Goal: Communication & Community: Answer question/provide support

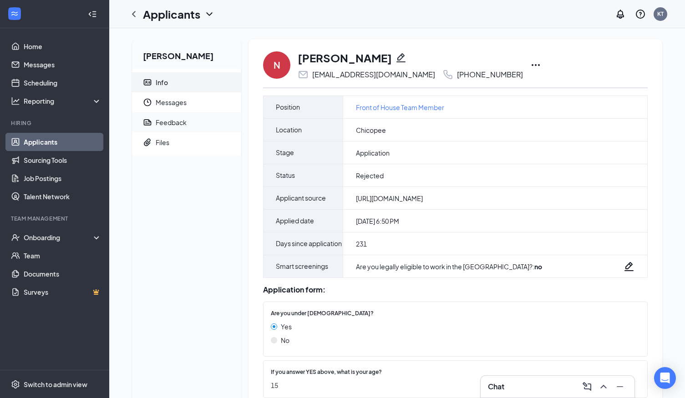
click at [174, 124] on div "Feedback" at bounding box center [171, 122] width 31 height 9
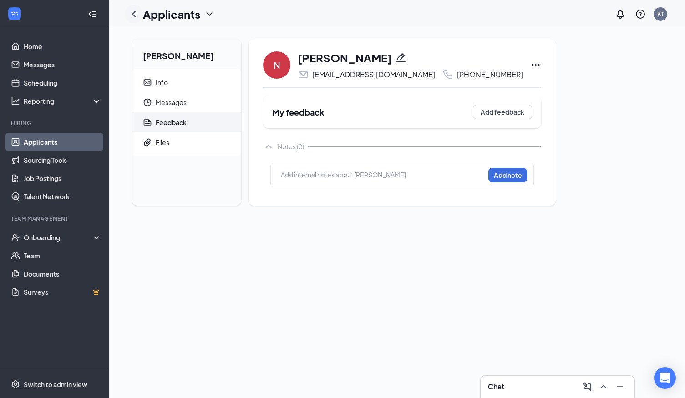
click at [135, 15] on icon "ChevronLeft" at bounding box center [133, 14] width 11 height 11
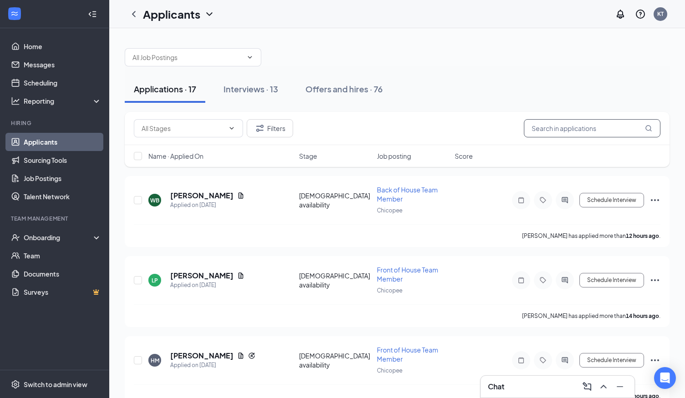
click at [569, 128] on input "text" at bounding box center [592, 128] width 137 height 18
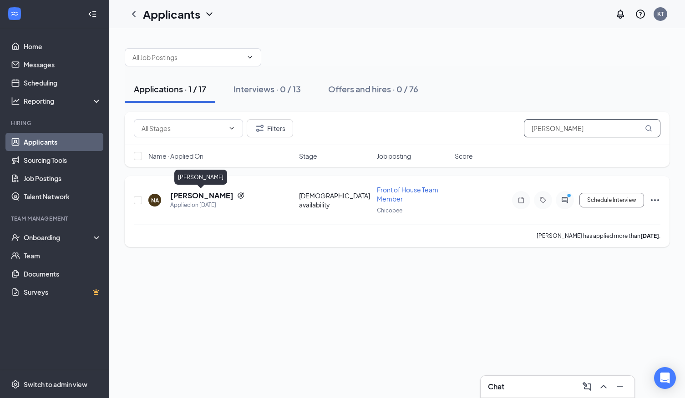
type input "[PERSON_NAME]"
click at [210, 194] on h5 "[PERSON_NAME]" at bounding box center [201, 196] width 63 height 10
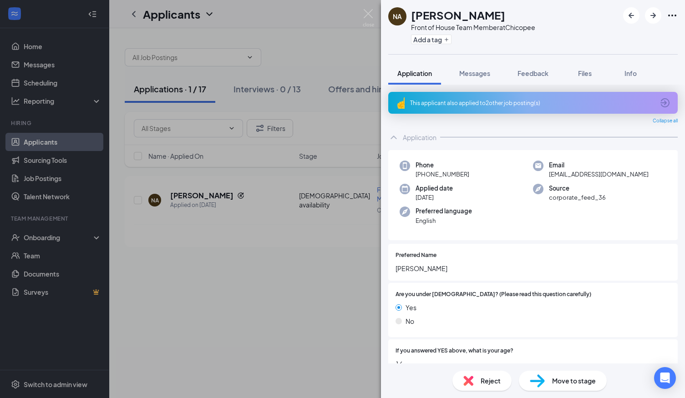
click at [502, 105] on div "This applicant also applied to 2 other job posting(s)" at bounding box center [532, 103] width 244 height 8
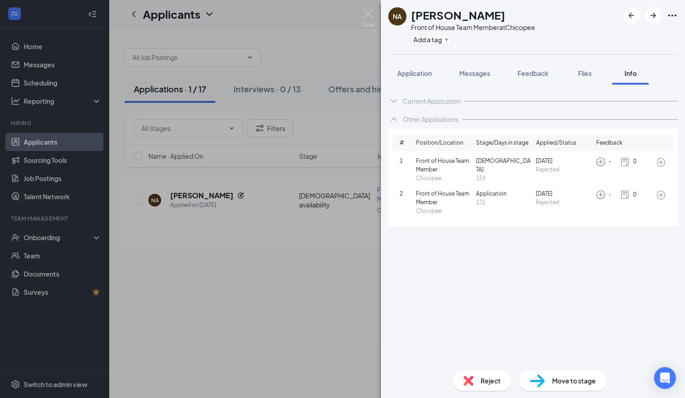
click at [660, 162] on icon "ArrowCircle" at bounding box center [661, 162] width 9 height 9
click at [369, 14] on img at bounding box center [368, 18] width 11 height 18
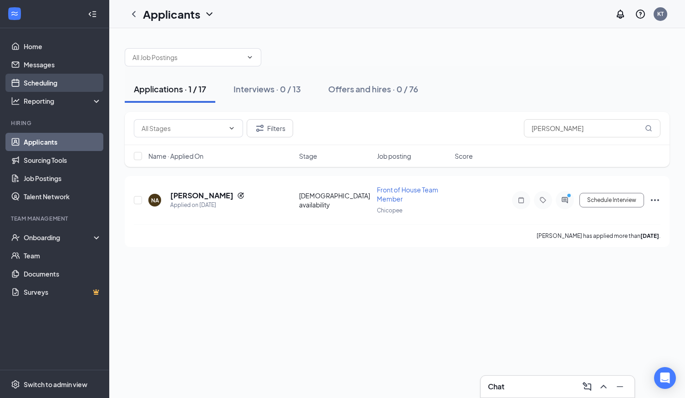
click at [33, 88] on link "Scheduling" at bounding box center [63, 83] width 78 height 18
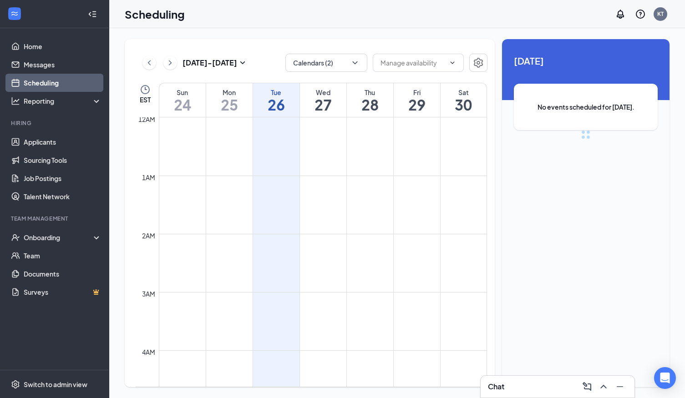
scroll to position [448, 0]
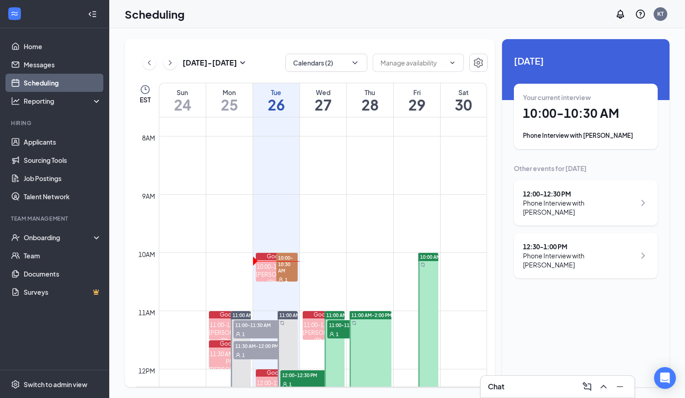
click at [323, 101] on h1 "27" at bounding box center [323, 104] width 46 height 15
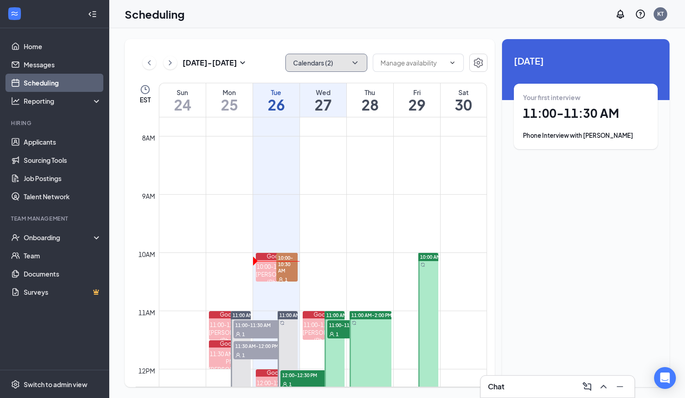
click at [348, 57] on button "Calendars (2)" at bounding box center [327, 63] width 82 height 18
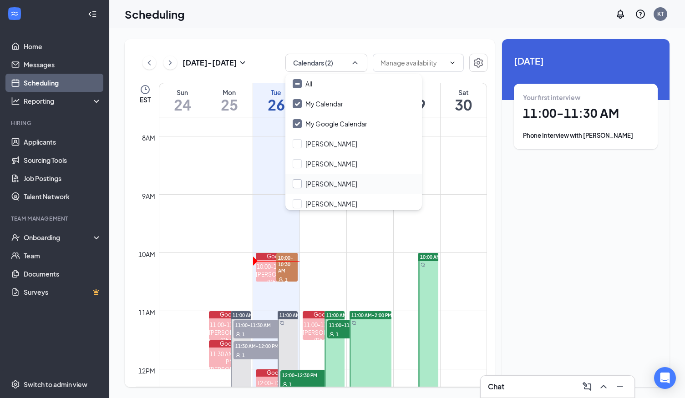
click at [298, 184] on input "[PERSON_NAME]" at bounding box center [325, 183] width 65 height 9
checkbox input "true"
click at [353, 35] on div "Aug 24 - Aug 30 Calendars (3) EST Sun 24 Mon 25 Tue 26 Wed 27 Thu 28 Fri 29 Sat…" at bounding box center [397, 213] width 576 height 370
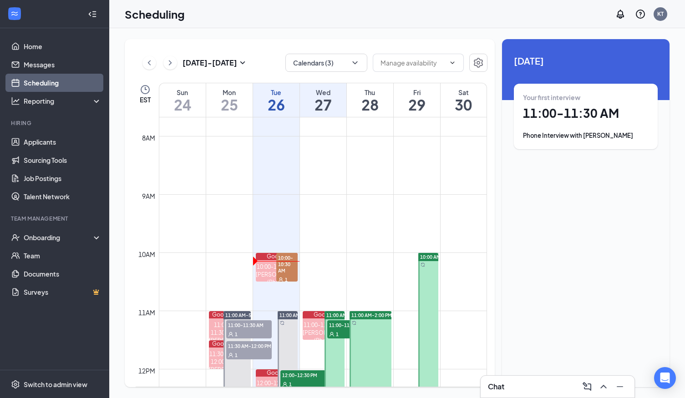
click at [335, 107] on h1 "27" at bounding box center [323, 104] width 46 height 15
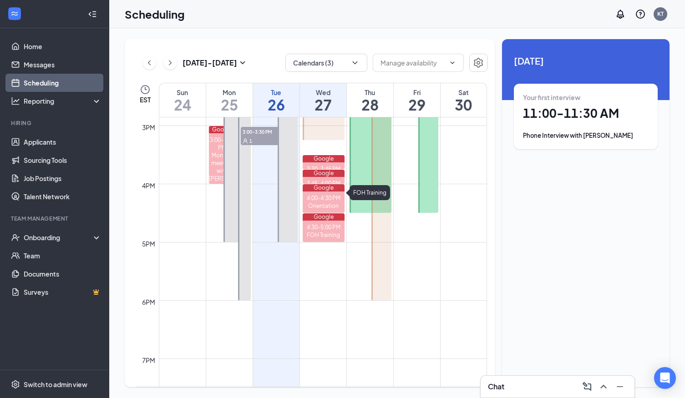
scroll to position [792, 0]
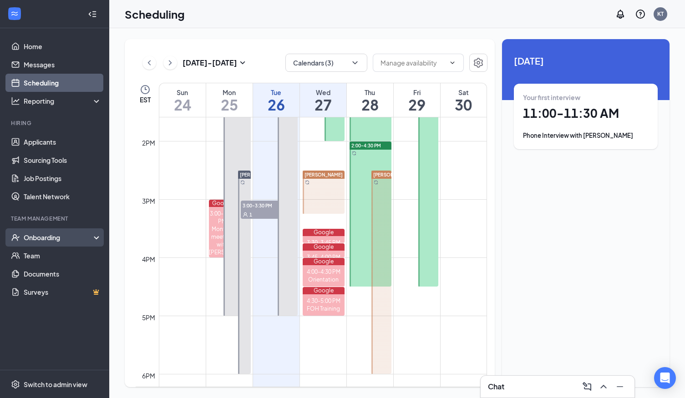
click at [54, 238] on div "Onboarding" at bounding box center [59, 237] width 70 height 9
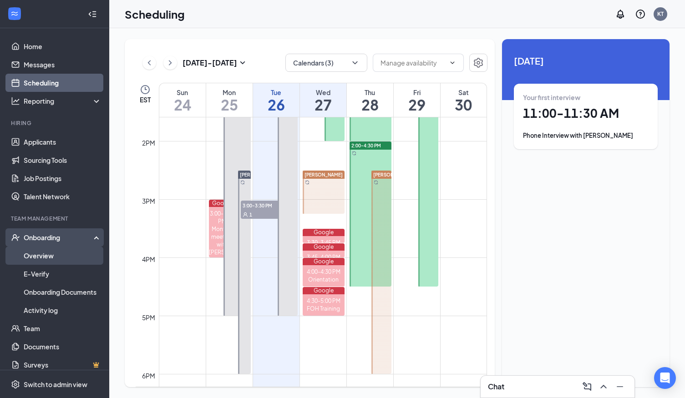
click at [45, 256] on link "Overview" at bounding box center [63, 256] width 78 height 18
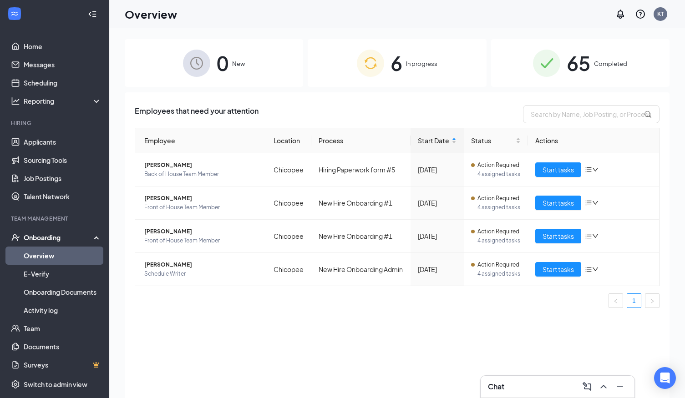
click at [419, 70] on div "6 In progress" at bounding box center [397, 63] width 179 height 48
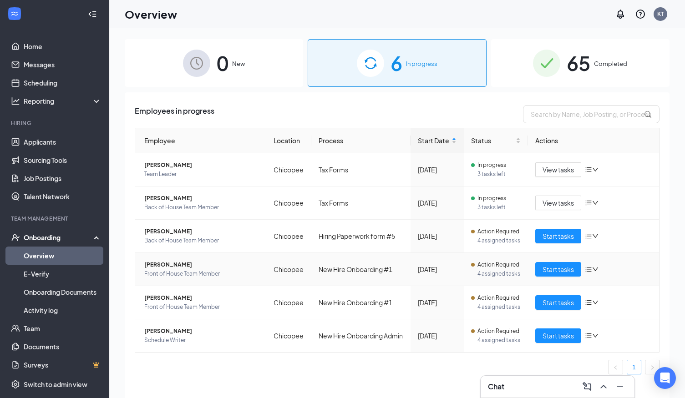
click at [175, 269] on span "Savannah S Camacho-Palafox" at bounding box center [201, 264] width 115 height 9
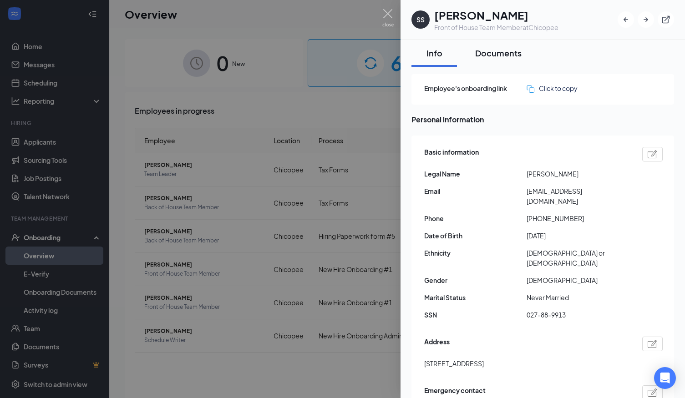
click at [497, 55] on div "Documents" at bounding box center [498, 52] width 46 height 11
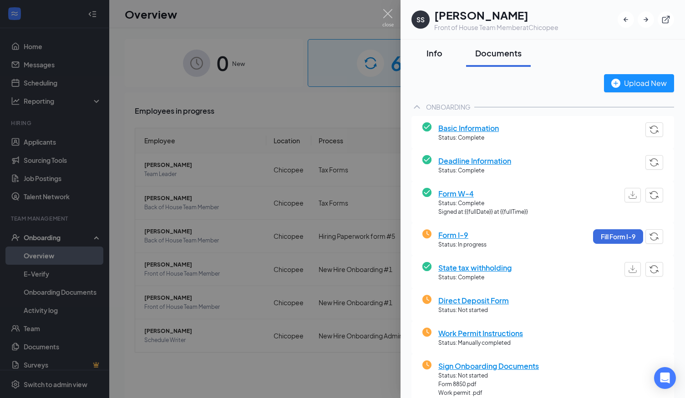
click at [430, 53] on div "Info" at bounding box center [434, 52] width 27 height 11
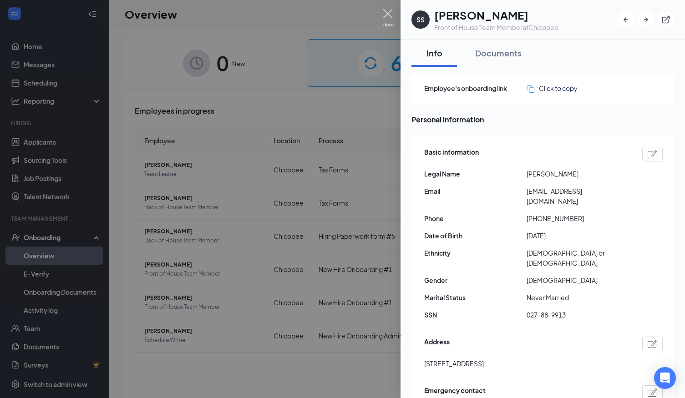
click at [391, 12] on img at bounding box center [388, 18] width 11 height 18
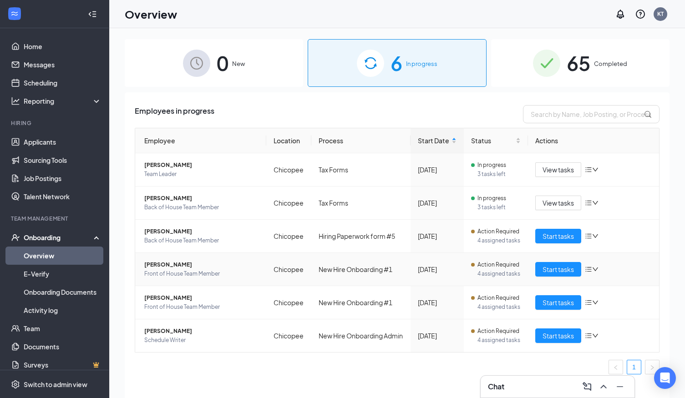
click at [185, 264] on span "Savannah S Camacho-Palafox" at bounding box center [201, 264] width 115 height 9
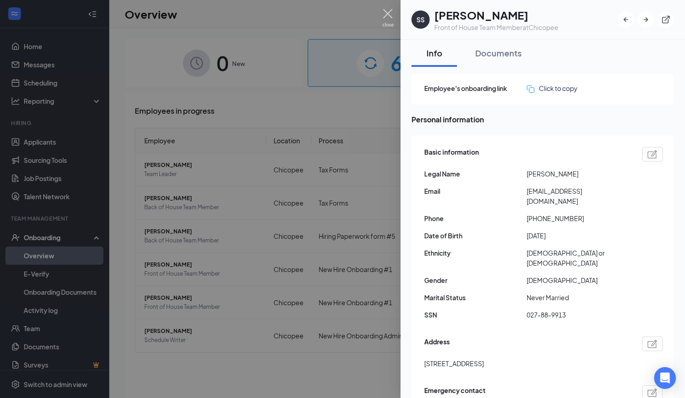
click at [391, 16] on img at bounding box center [388, 18] width 11 height 18
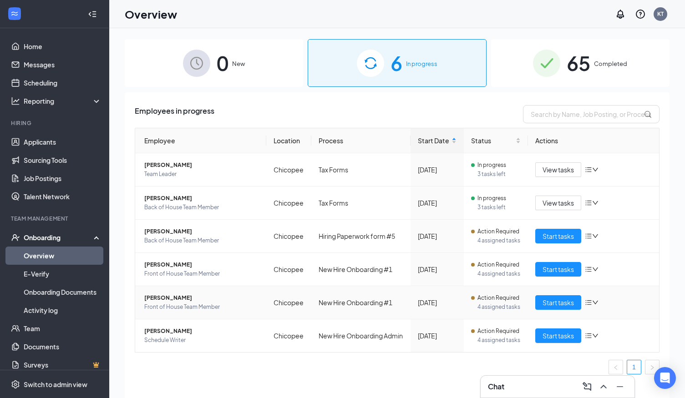
click at [173, 299] on span "Yoseph O Leonardo" at bounding box center [201, 298] width 115 height 9
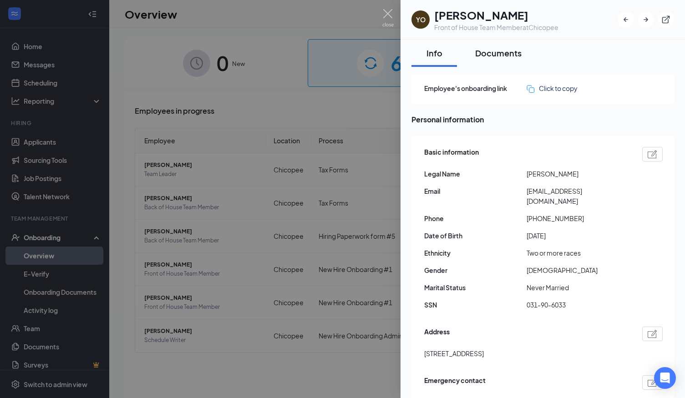
click at [494, 53] on div "Documents" at bounding box center [498, 52] width 46 height 11
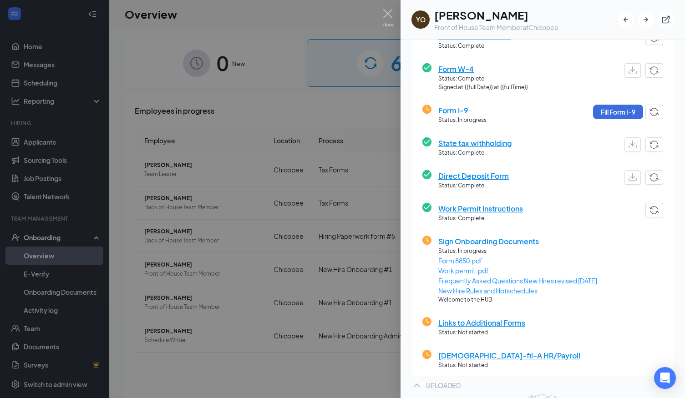
scroll to position [42, 0]
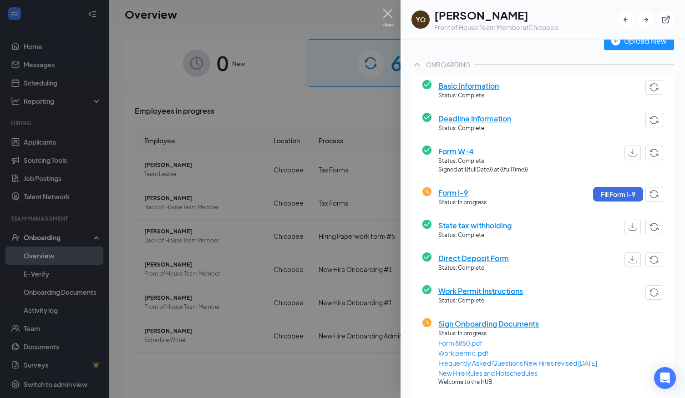
click at [390, 14] on img at bounding box center [388, 18] width 11 height 18
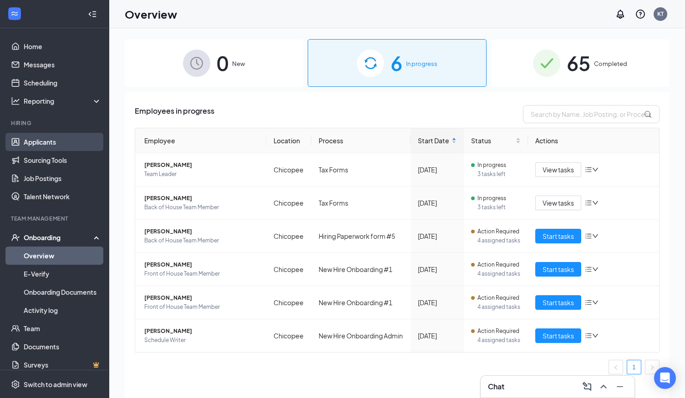
click at [44, 142] on link "Applicants" at bounding box center [63, 142] width 78 height 18
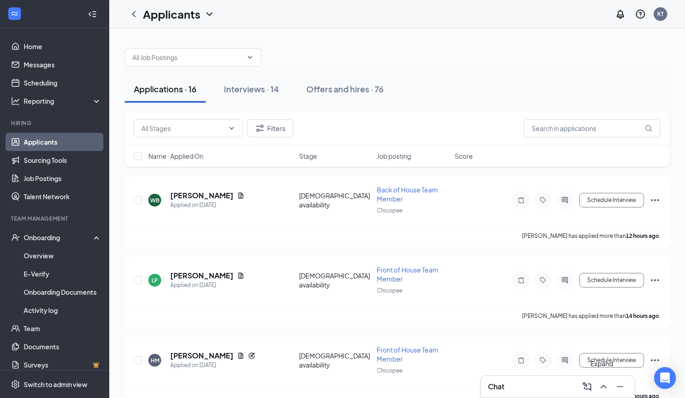
click at [605, 388] on icon "ChevronUp" at bounding box center [603, 387] width 11 height 11
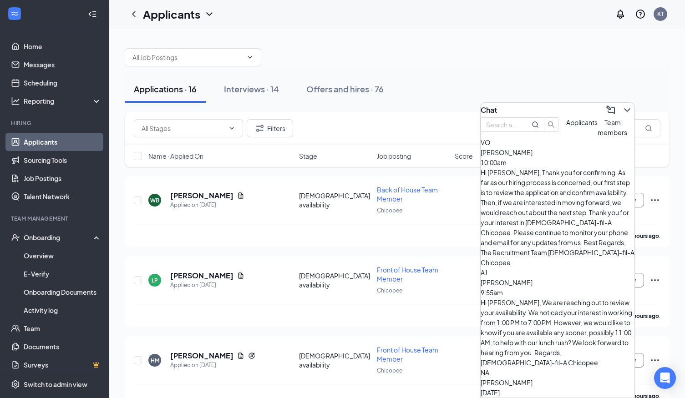
click at [598, 138] on button "Team members" at bounding box center [613, 127] width 30 height 20
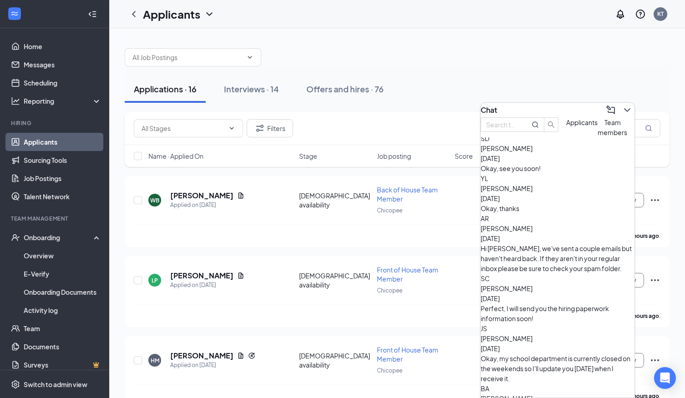
scroll to position [47, 0]
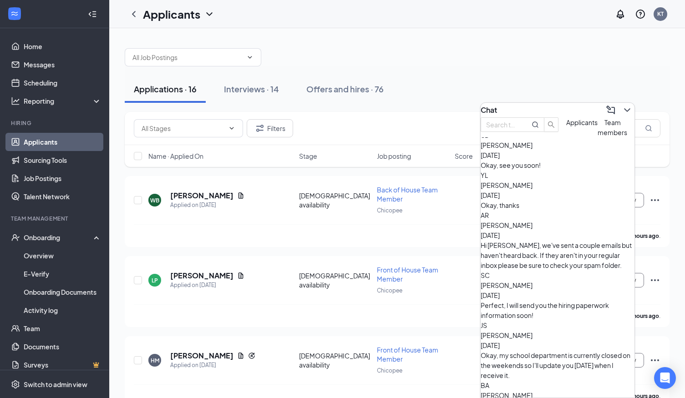
click at [533, 281] on span "[PERSON_NAME]" at bounding box center [507, 285] width 52 height 8
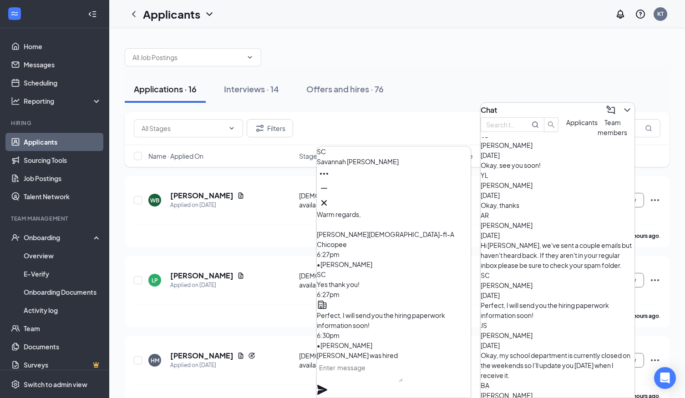
click at [389, 382] on textarea at bounding box center [360, 372] width 86 height 22
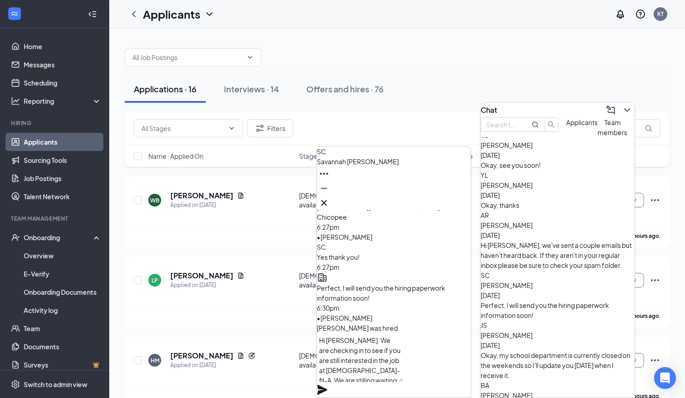
scroll to position [4, 0]
type textarea "Hi [PERSON_NAME]. We are checking in to see if you are still interested in the …"
click at [327, 385] on icon "Plane" at bounding box center [322, 390] width 10 height 10
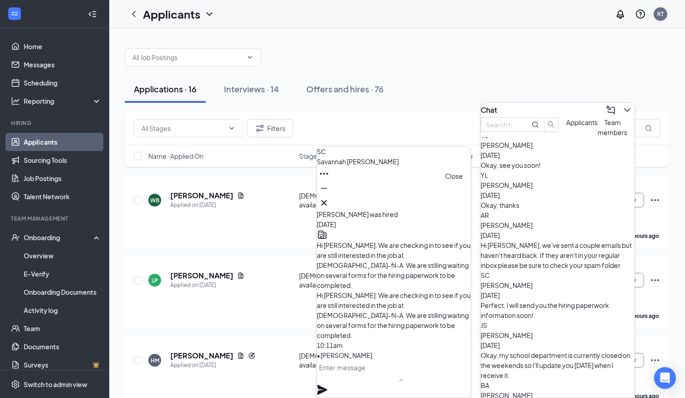
click at [330, 201] on icon "Cross" at bounding box center [324, 203] width 11 height 11
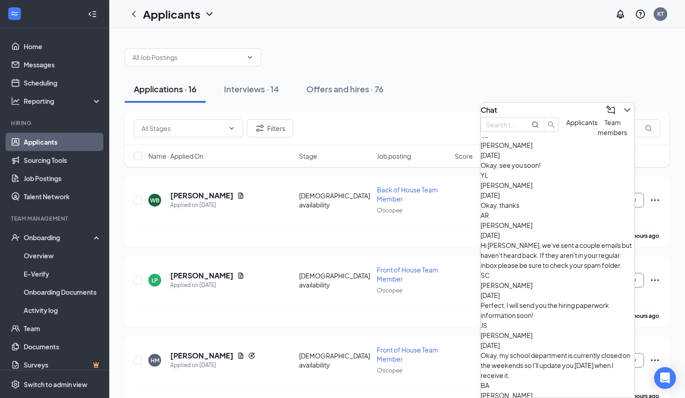
click at [539, 201] on div "Okay, thanks" at bounding box center [558, 205] width 154 height 10
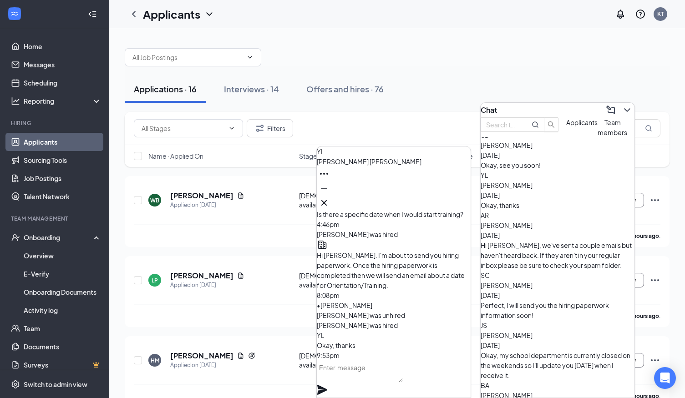
click at [360, 383] on textarea at bounding box center [360, 372] width 86 height 22
type textarea "Hi Yoseph"
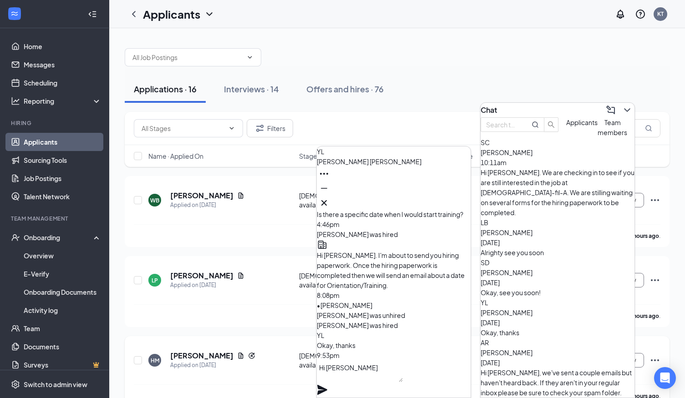
drag, startPoint x: 369, startPoint y: 384, endPoint x: 270, endPoint y: 379, distance: 99.9
click at [317, 379] on textarea "Hi Yoseph" at bounding box center [360, 372] width 86 height 22
click at [330, 202] on icon "Cross" at bounding box center [324, 203] width 11 height 11
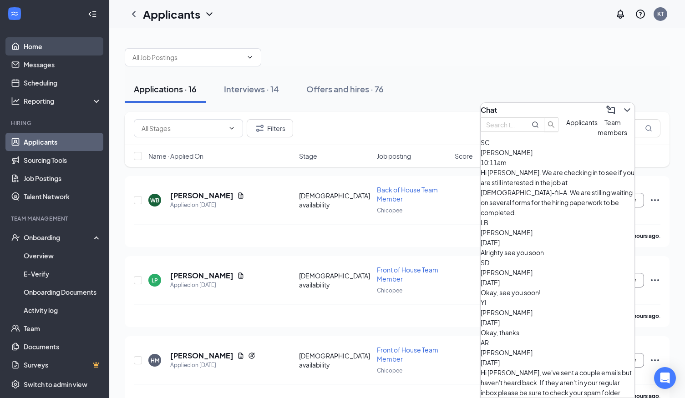
click at [32, 47] on link "Home" at bounding box center [63, 46] width 78 height 18
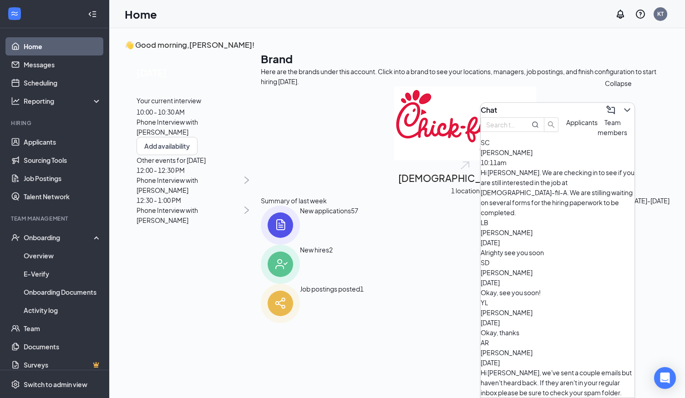
click at [622, 105] on icon "ChevronDown" at bounding box center [627, 110] width 11 height 11
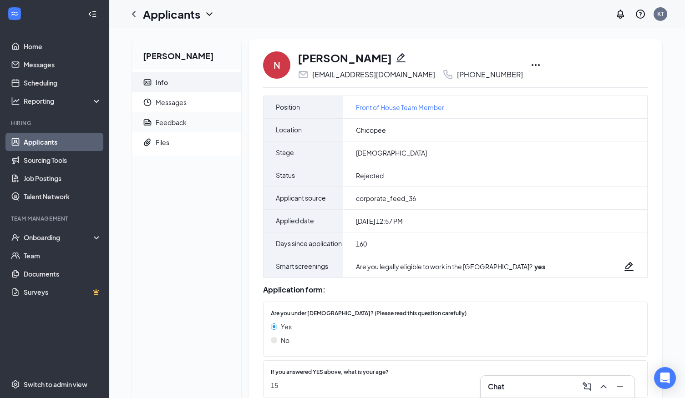
click at [174, 120] on div "Feedback" at bounding box center [171, 122] width 31 height 9
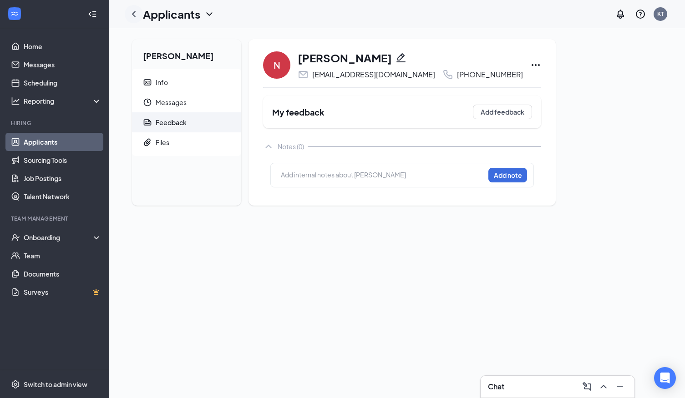
click at [136, 15] on icon "ChevronLeft" at bounding box center [133, 14] width 11 height 11
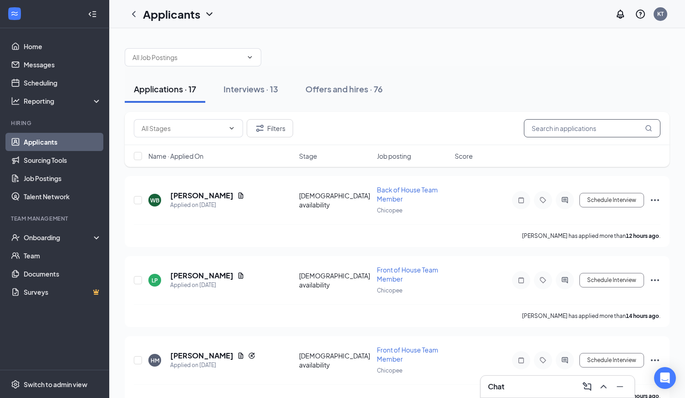
click at [546, 130] on input "text" at bounding box center [592, 128] width 137 height 18
type input "[PERSON_NAME]"
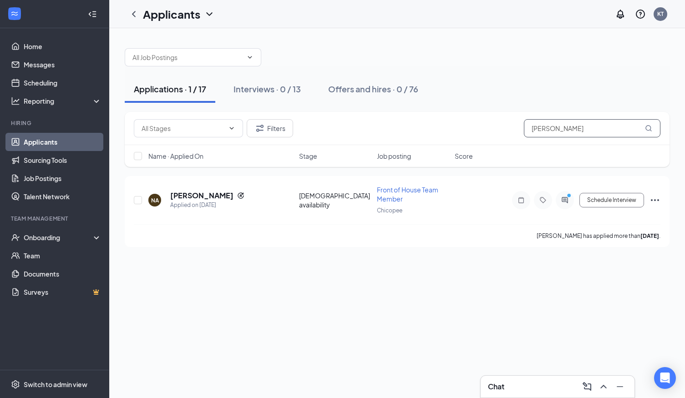
drag, startPoint x: 557, startPoint y: 128, endPoint x: 438, endPoint y: 97, distance: 122.3
click at [524, 119] on input "[PERSON_NAME]" at bounding box center [592, 128] width 137 height 18
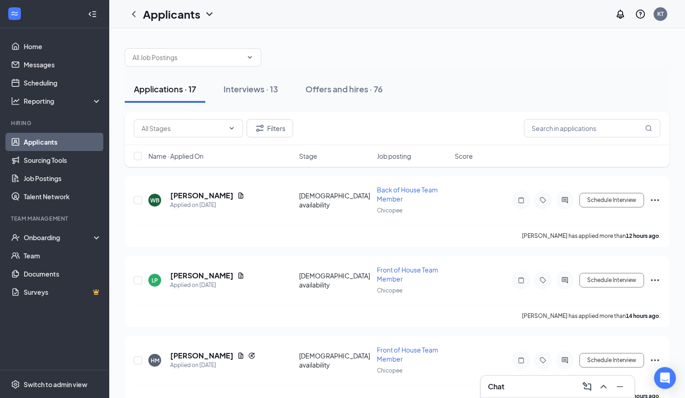
click at [495, 80] on div "Applications · 17 Interviews · 13 Offers and hires · 76" at bounding box center [397, 89] width 545 height 27
click at [254, 87] on div "Interviews · 13" at bounding box center [251, 88] width 55 height 11
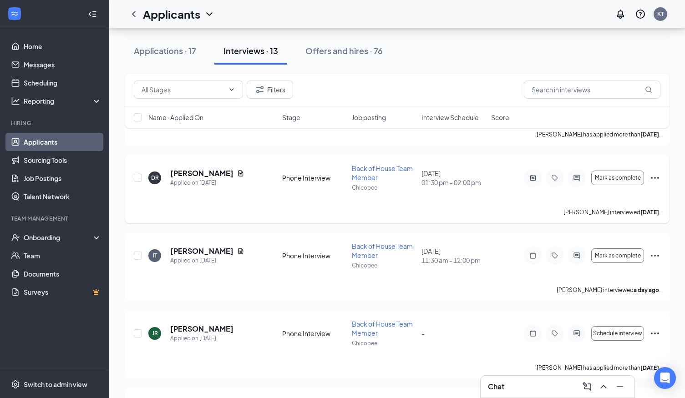
scroll to position [707, 0]
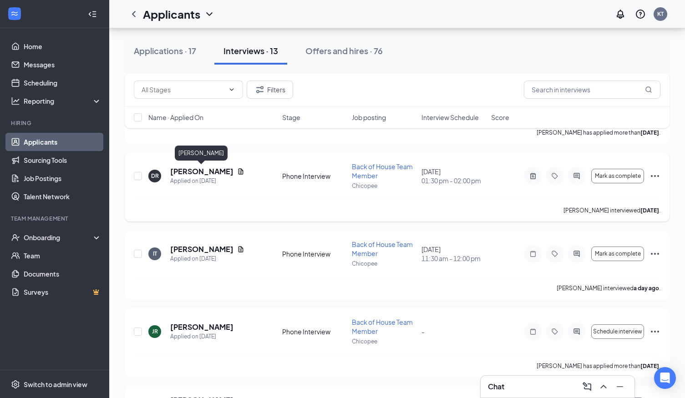
click at [204, 174] on h5 "[PERSON_NAME]" at bounding box center [201, 172] width 63 height 10
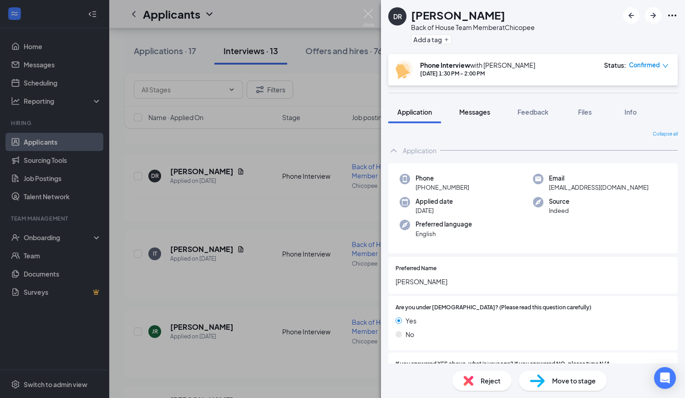
click at [478, 111] on span "Messages" at bounding box center [475, 112] width 31 height 8
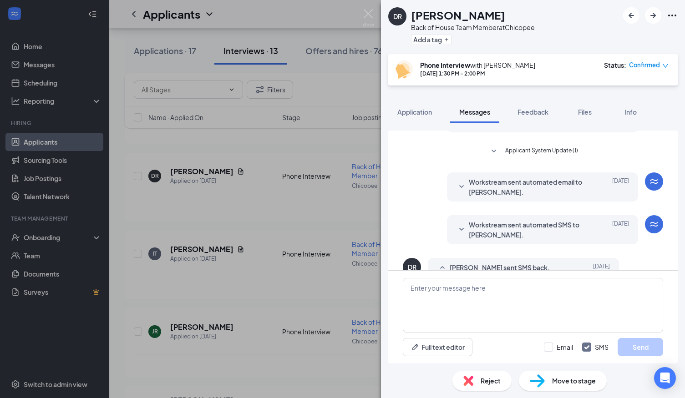
scroll to position [462, 0]
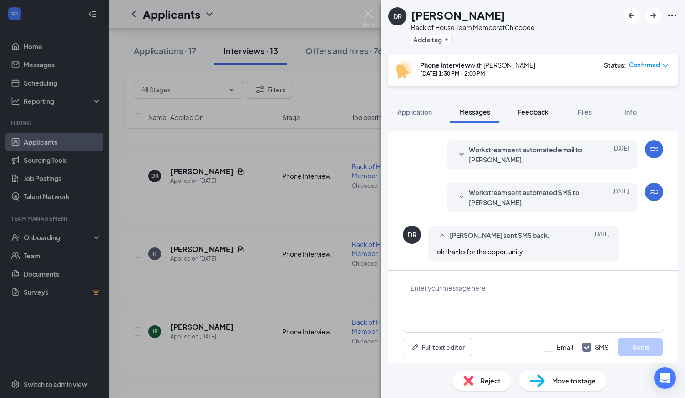
click at [531, 110] on span "Feedback" at bounding box center [533, 112] width 31 height 8
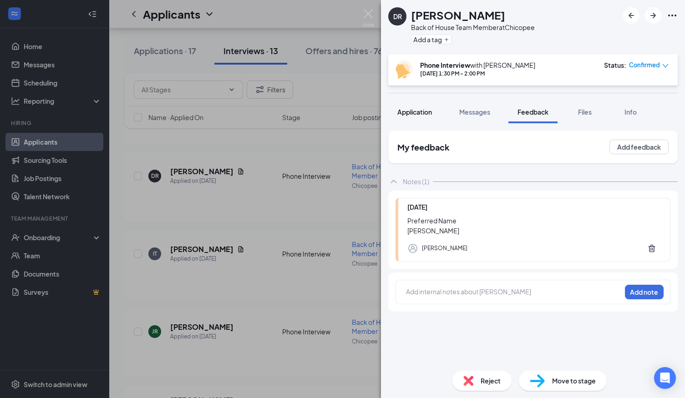
click at [418, 112] on span "Application" at bounding box center [415, 112] width 35 height 8
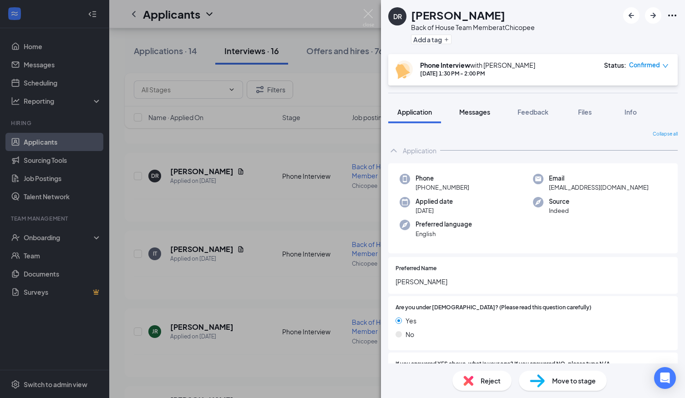
click at [480, 112] on span "Messages" at bounding box center [475, 112] width 31 height 8
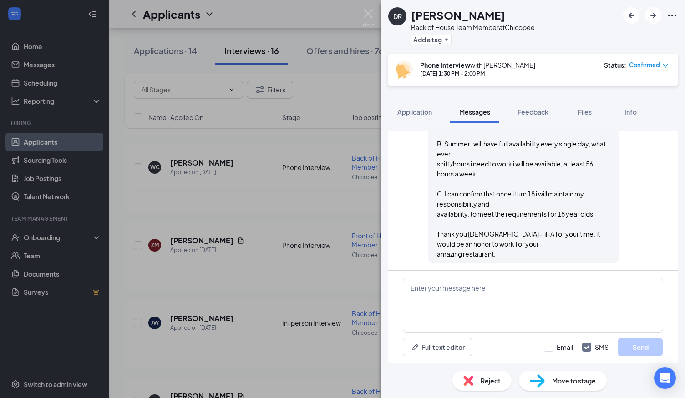
scroll to position [462, 0]
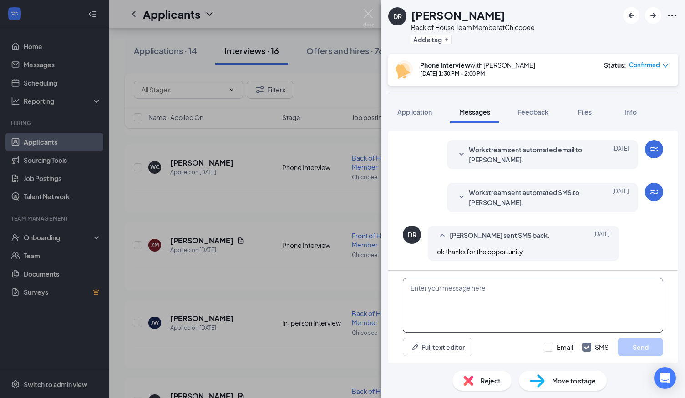
click at [472, 305] on textarea at bounding box center [533, 305] width 260 height 55
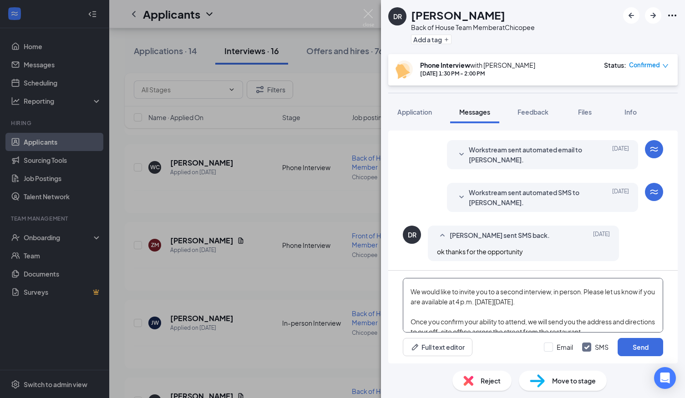
scroll to position [18, 0]
type textarea "Good morning, We would like to invite you to a second interview, in person. Ple…"
click at [550, 347] on input "Email" at bounding box center [558, 347] width 29 height 9
checkbox input "true"
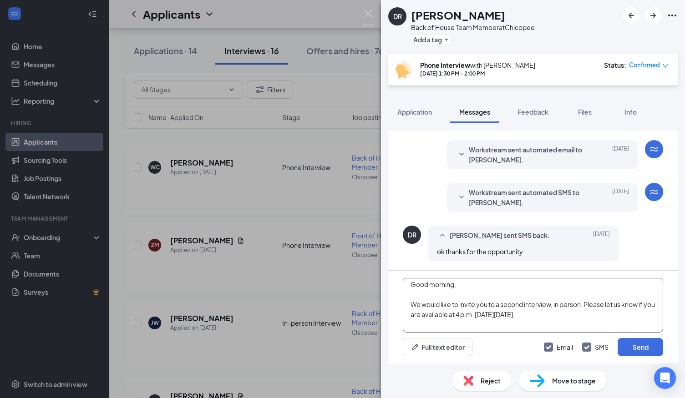
scroll to position [9, 0]
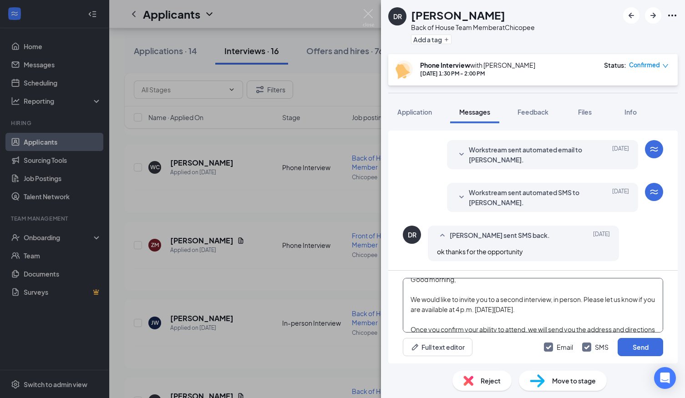
click at [556, 301] on textarea "Good morning, We would like to invite you to a second interview, in person. Ple…" at bounding box center [533, 305] width 260 height 55
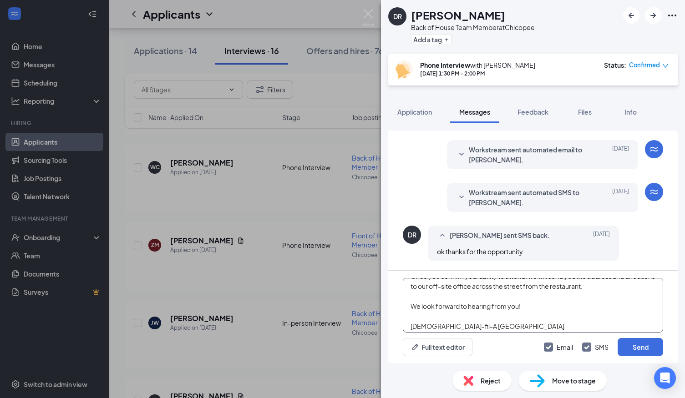
scroll to position [66, 0]
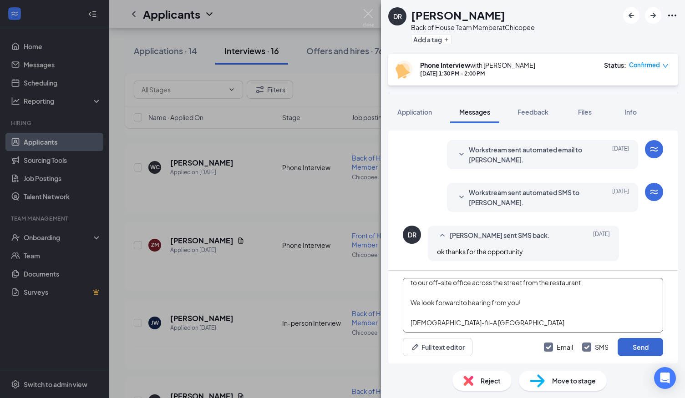
type textarea "Good morning, We would like to invite you to a second interview,which will be c…"
click at [643, 347] on button "Send" at bounding box center [641, 347] width 46 height 18
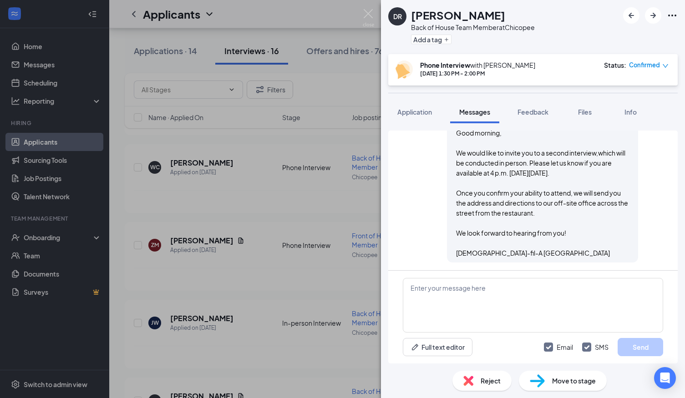
scroll to position [819, 0]
click at [368, 12] on img at bounding box center [368, 18] width 11 height 18
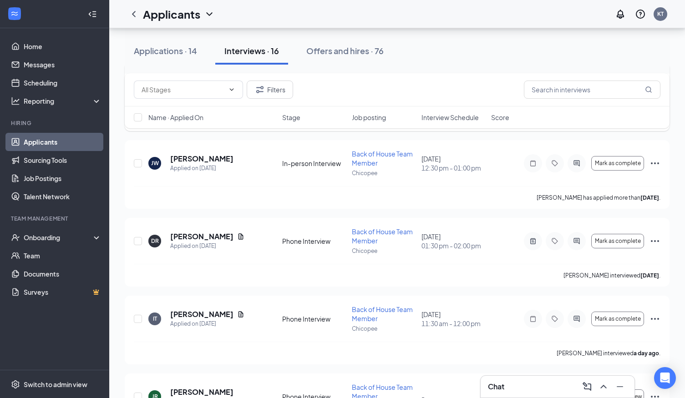
scroll to position [887, 0]
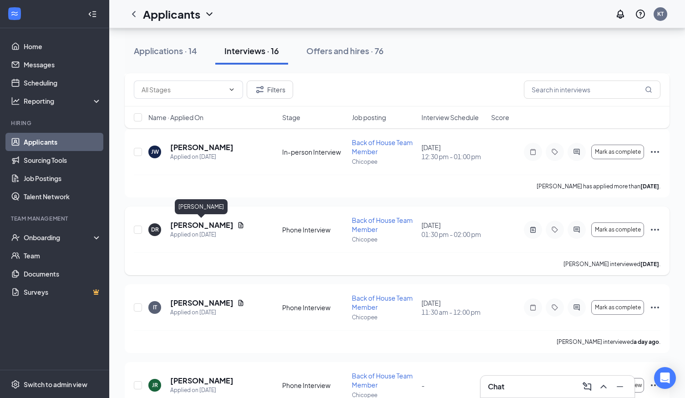
click at [202, 228] on h5 "[PERSON_NAME]" at bounding box center [201, 225] width 63 height 10
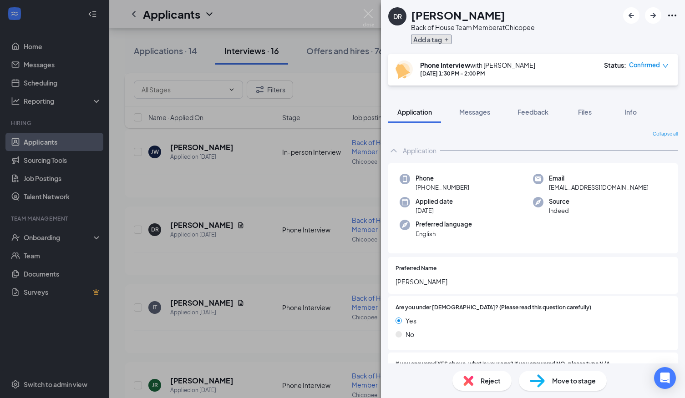
click at [443, 41] on button "Add a tag" at bounding box center [431, 40] width 41 height 10
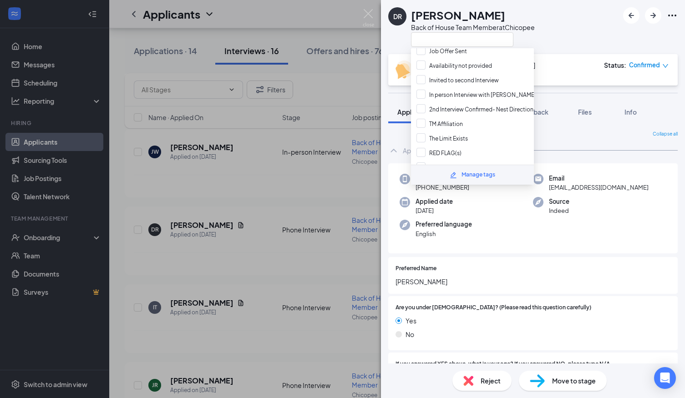
scroll to position [293, 0]
click at [423, 74] on input "Invited to second Interview" at bounding box center [458, 79] width 82 height 10
checkbox input "true"
click at [586, 21] on div "DR [PERSON_NAME] Back of House Team Member at [GEOGRAPHIC_DATA]" at bounding box center [533, 27] width 304 height 54
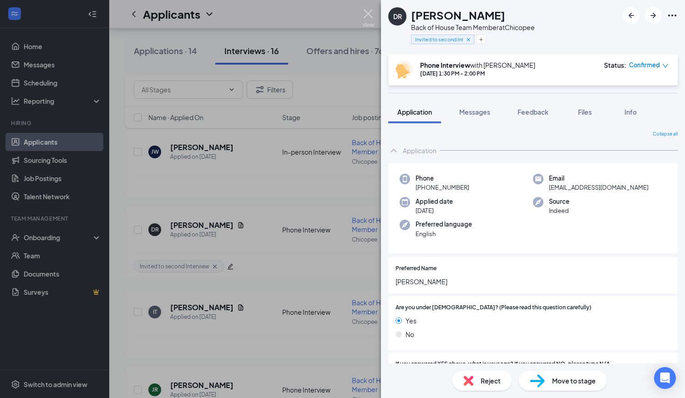
click at [367, 13] on img at bounding box center [368, 18] width 11 height 18
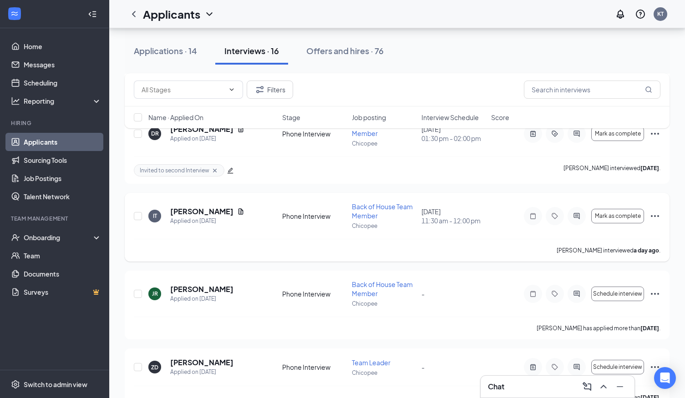
scroll to position [1004, 0]
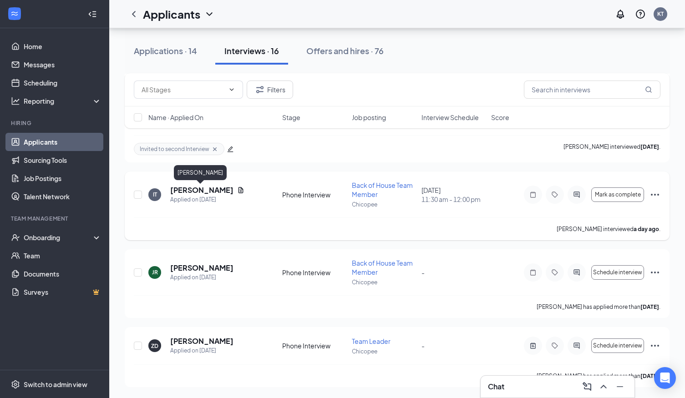
click at [211, 189] on h5 "[PERSON_NAME]" at bounding box center [201, 190] width 63 height 10
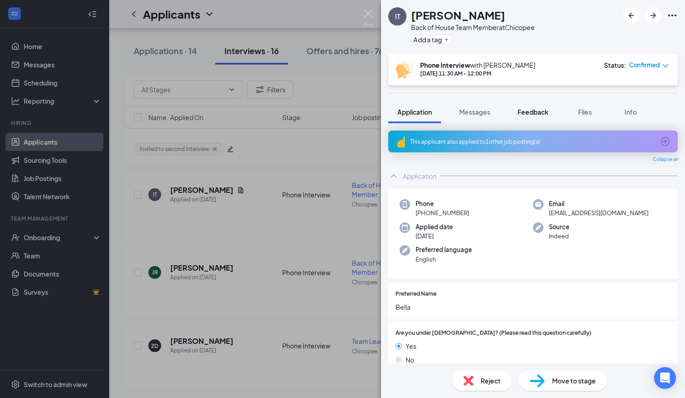
click at [538, 110] on span "Feedback" at bounding box center [533, 112] width 31 height 8
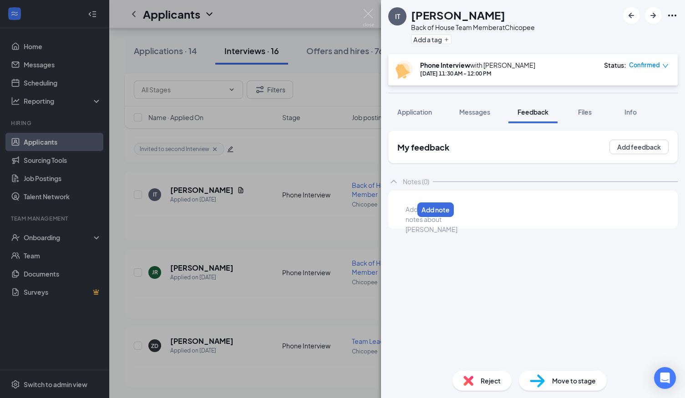
click at [414, 211] on div at bounding box center [409, 210] width 7 height 10
click at [651, 210] on button "Add note" at bounding box center [638, 210] width 39 height 15
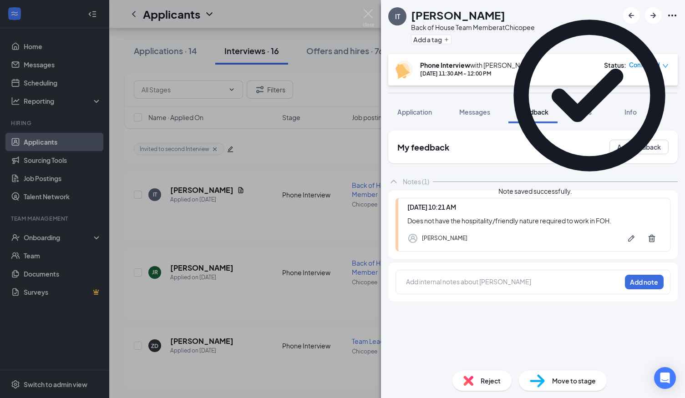
click at [492, 382] on span "Reject" at bounding box center [491, 381] width 20 height 10
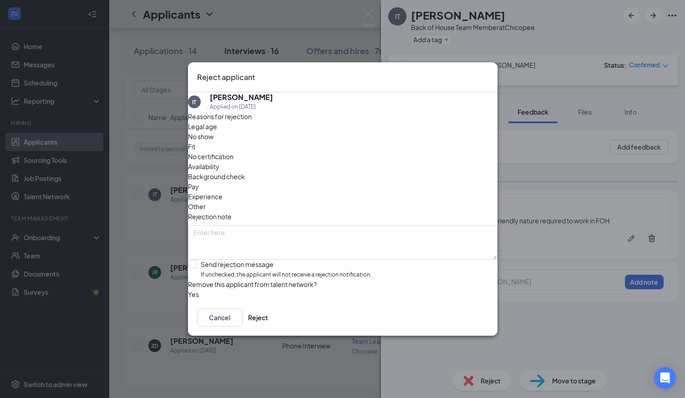
click at [195, 146] on span "Fit" at bounding box center [191, 147] width 7 height 10
click at [268, 327] on button "Reject" at bounding box center [258, 318] width 20 height 18
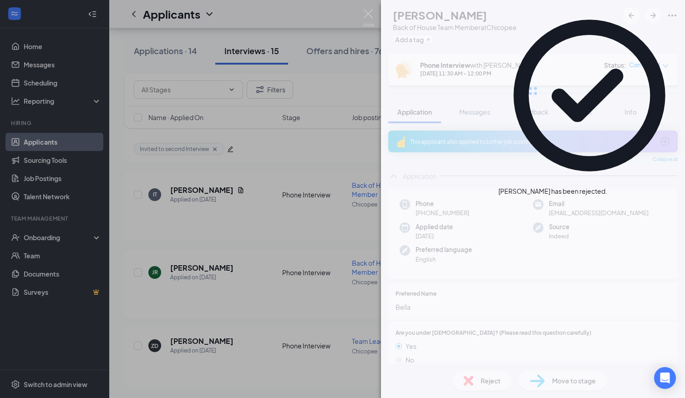
scroll to position [926, 0]
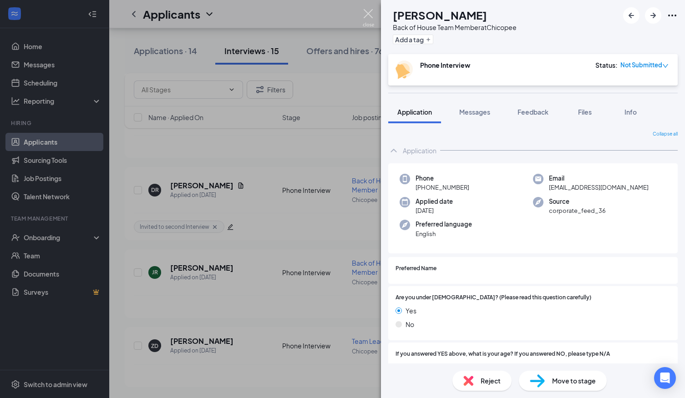
click at [368, 15] on img at bounding box center [368, 18] width 11 height 18
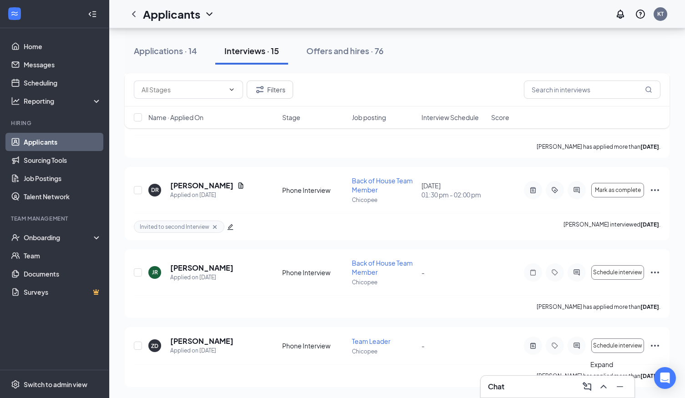
click at [605, 385] on icon "ChevronUp" at bounding box center [603, 387] width 11 height 11
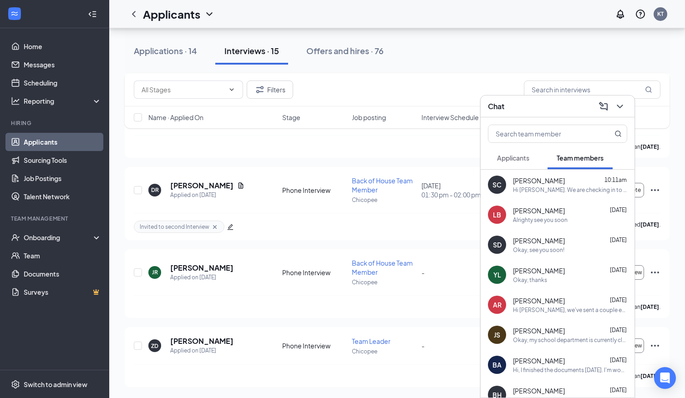
click at [518, 156] on span "Applicants" at bounding box center [513, 158] width 32 height 8
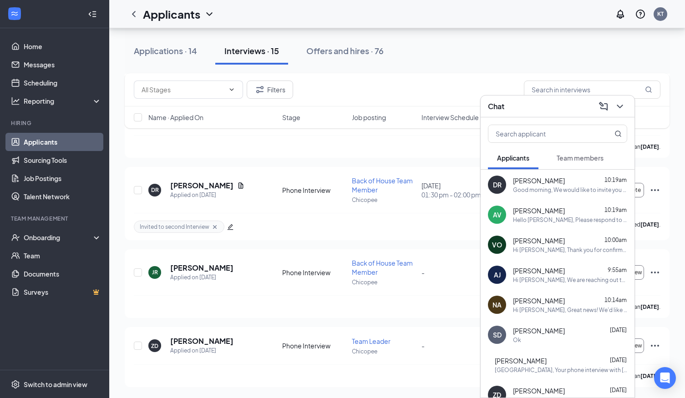
click at [570, 161] on span "Team members" at bounding box center [580, 158] width 47 height 8
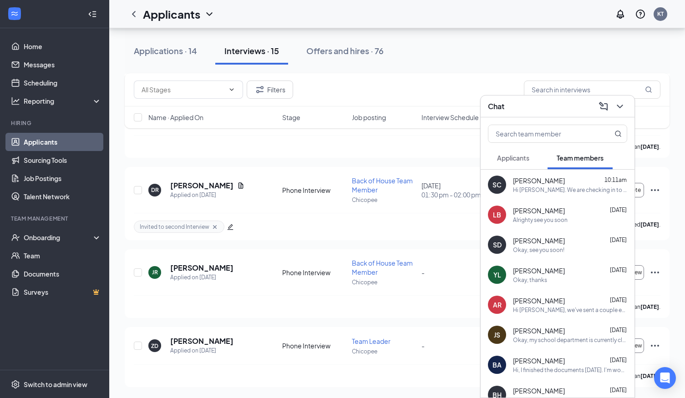
click at [516, 159] on span "Applicants" at bounding box center [513, 158] width 32 height 8
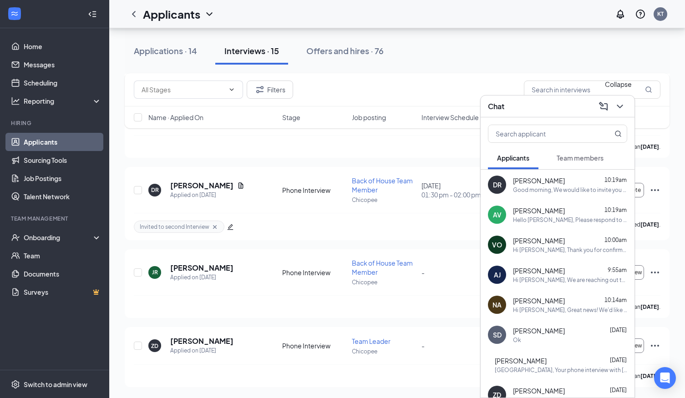
click at [618, 107] on icon "ChevronDown" at bounding box center [620, 106] width 11 height 11
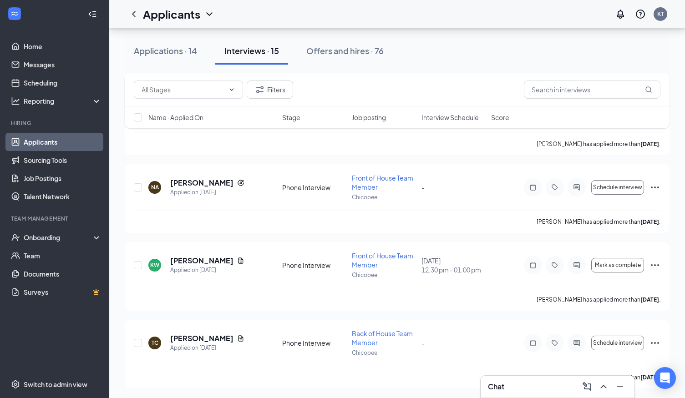
scroll to position [397, 0]
